Goal: Navigation & Orientation: Go to known website

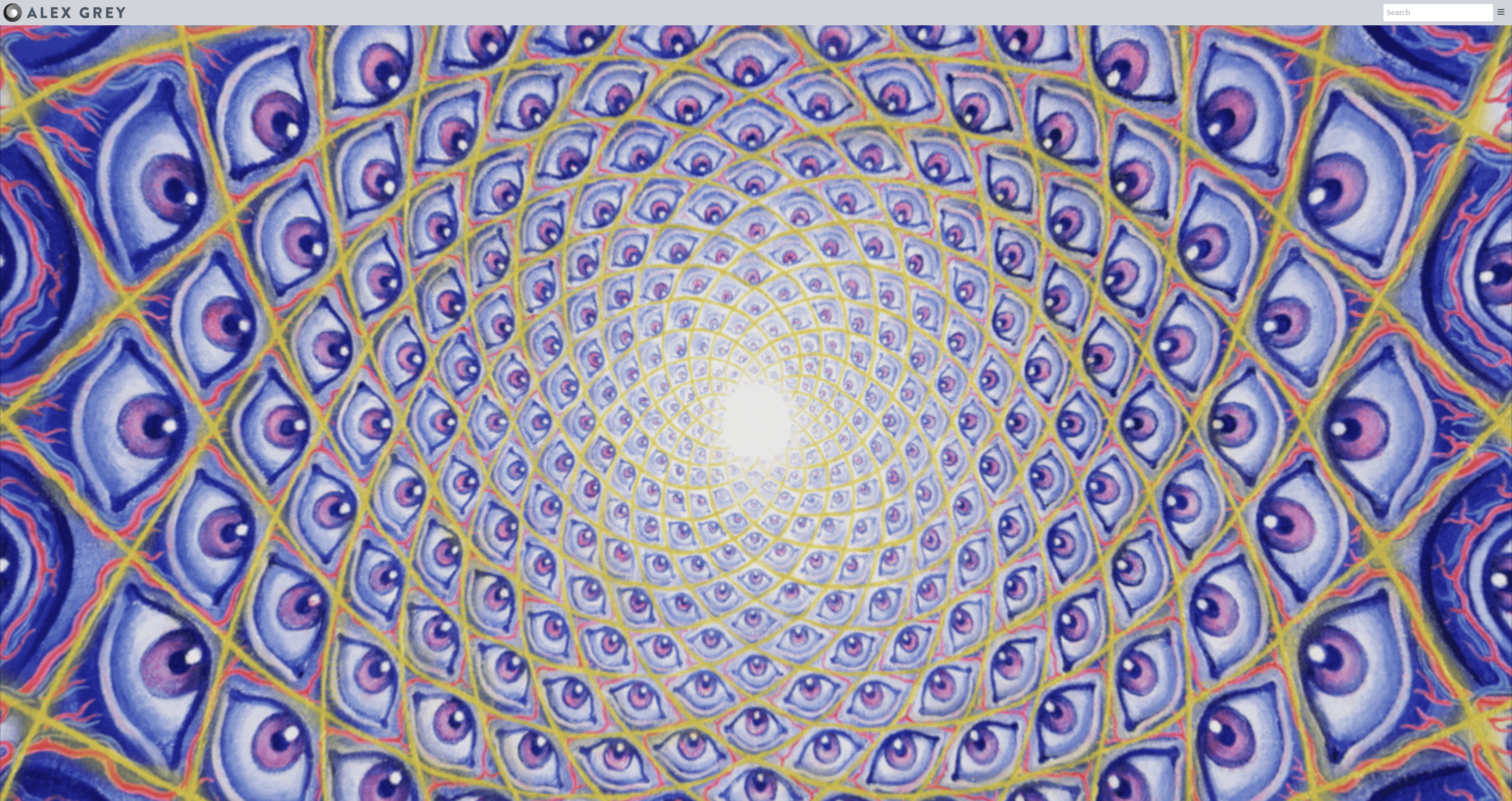
drag, startPoint x: 1156, startPoint y: 294, endPoint x: 1268, endPoint y: 76, distance: 245.1
click at [1499, 16] on div at bounding box center [1501, 13] width 16 height 18
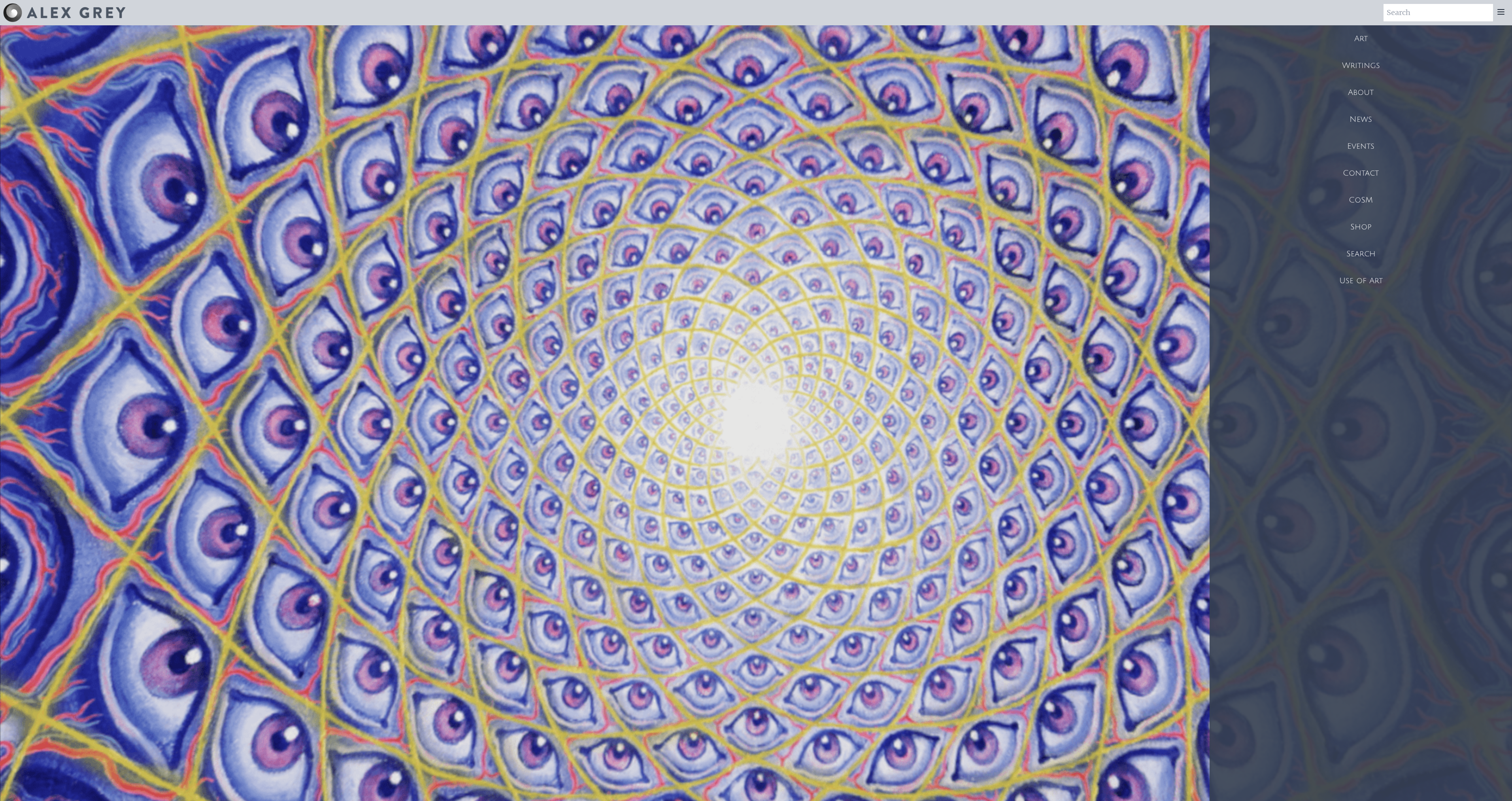
click at [1501, 11] on icon at bounding box center [1501, 12] width 9 height 9
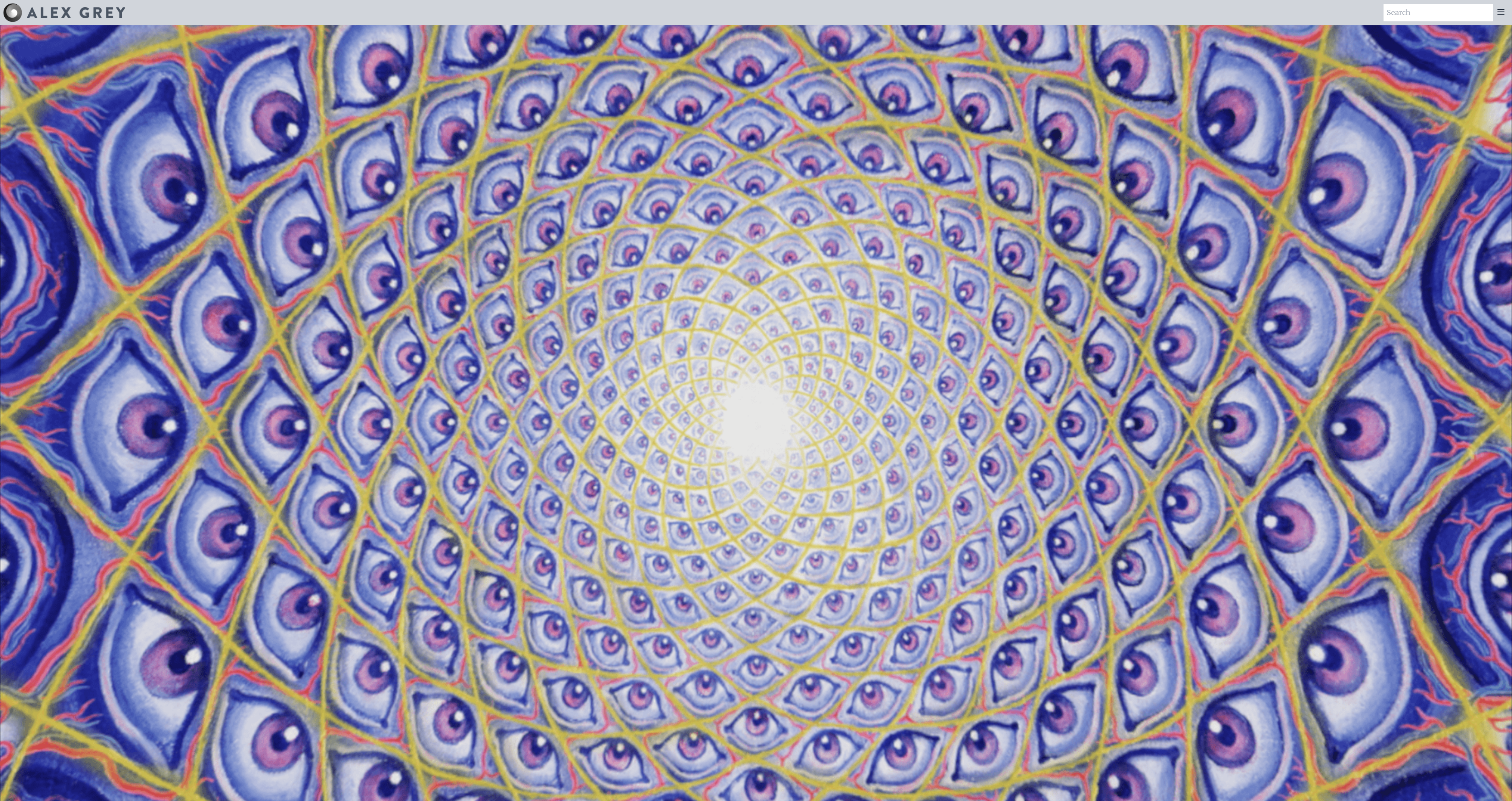
click at [1501, 11] on icon at bounding box center [1501, 12] width 9 height 9
